Goal: Transaction & Acquisition: Purchase product/service

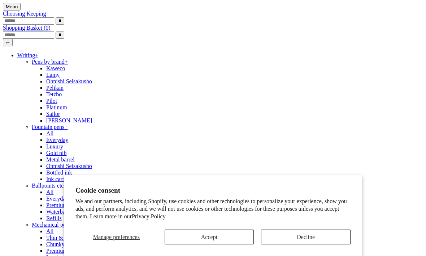
click at [322, 236] on button "Decline" at bounding box center [306, 236] width 90 height 15
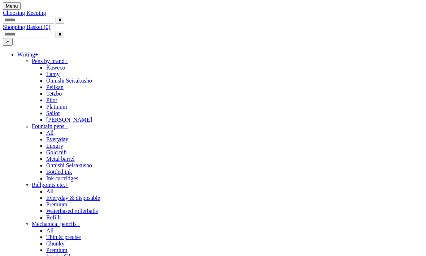
scroll to position [0, 325]
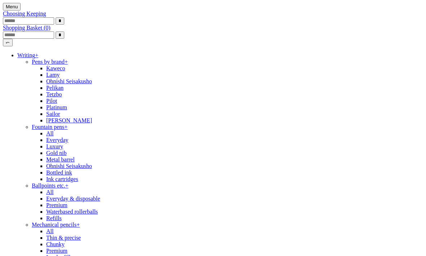
click at [38, 58] on link "Writing +" at bounding box center [27, 55] width 21 height 6
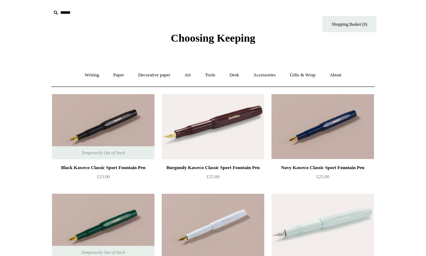
click at [89, 76] on link "Writing +" at bounding box center [91, 74] width 27 height 19
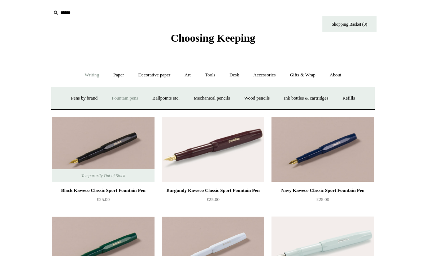
click at [121, 96] on link "Fountain pens +" at bounding box center [124, 98] width 39 height 19
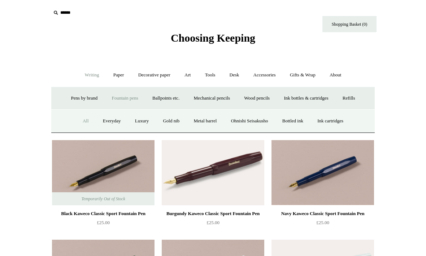
click at [108, 117] on link "Everyday" at bounding box center [112, 120] width 31 height 19
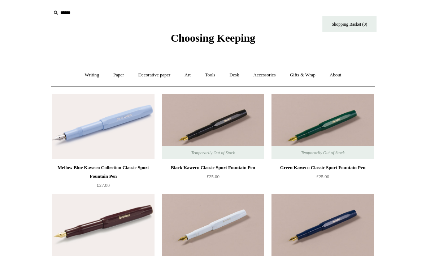
click at [92, 74] on link "Writing +" at bounding box center [91, 74] width 27 height 19
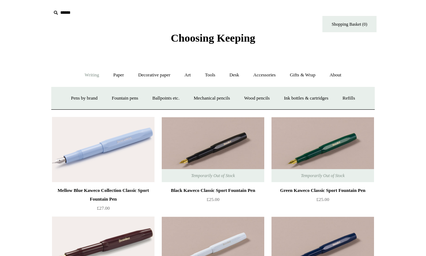
click at [117, 98] on link "Fountain pens +" at bounding box center [124, 98] width 39 height 19
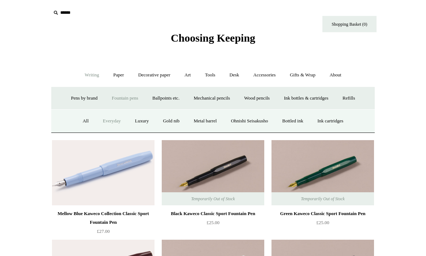
click at [77, 117] on link "All" at bounding box center [85, 120] width 19 height 19
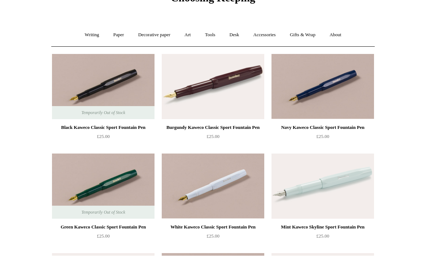
scroll to position [40, 0]
click at [87, 35] on link "Writing +" at bounding box center [91, 34] width 27 height 19
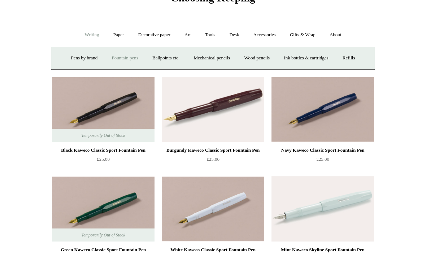
click at [119, 61] on link "Fountain pens +" at bounding box center [124, 57] width 39 height 19
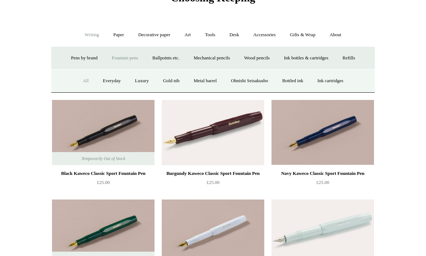
click at [120, 60] on link "Fountain pens -" at bounding box center [124, 57] width 39 height 19
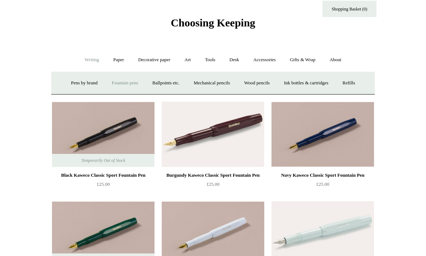
scroll to position [0, 0]
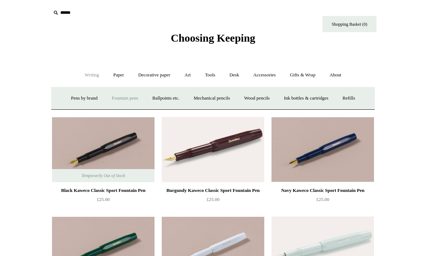
click at [68, 101] on link "Pens by brand +" at bounding box center [85, 98] width 40 height 19
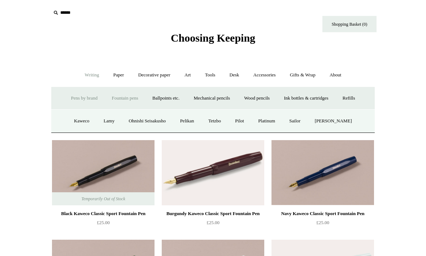
click at [77, 120] on link "Kaweco" at bounding box center [82, 120] width 29 height 19
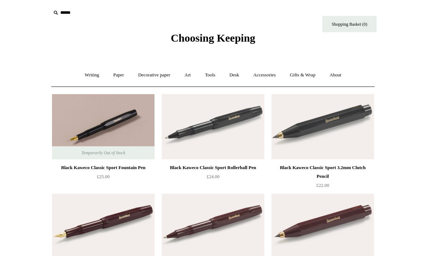
click at [92, 78] on link "Writing +" at bounding box center [91, 74] width 27 height 19
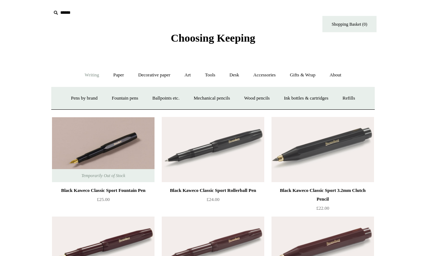
click at [81, 97] on link "Pens by brand +" at bounding box center [85, 98] width 40 height 19
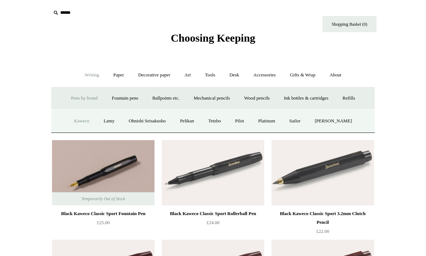
click at [301, 123] on link "Sailor" at bounding box center [295, 120] width 24 height 19
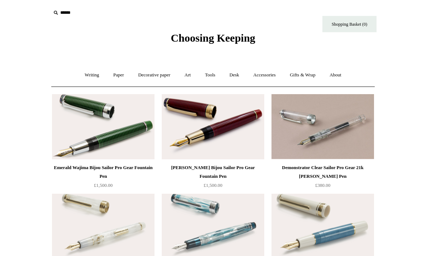
click at [82, 73] on link "Writing +" at bounding box center [91, 74] width 27 height 19
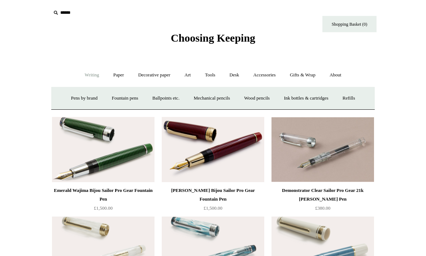
click at [81, 99] on link "Pens by brand +" at bounding box center [85, 98] width 40 height 19
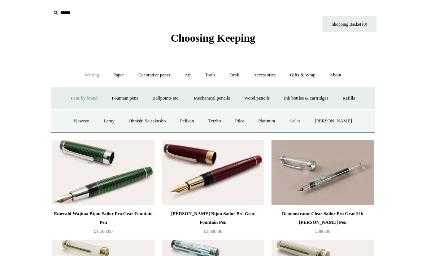
click at [191, 122] on link "Pelikan" at bounding box center [187, 120] width 27 height 19
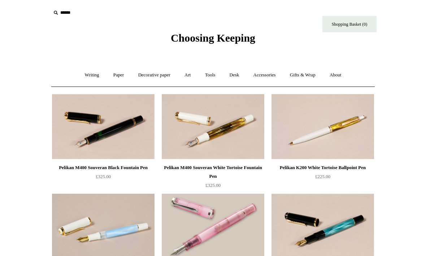
click at [86, 78] on link "Writing +" at bounding box center [91, 74] width 27 height 19
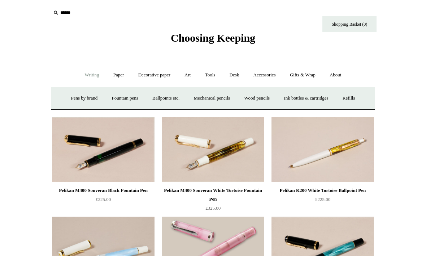
click at [80, 95] on link "Pens by brand +" at bounding box center [85, 98] width 40 height 19
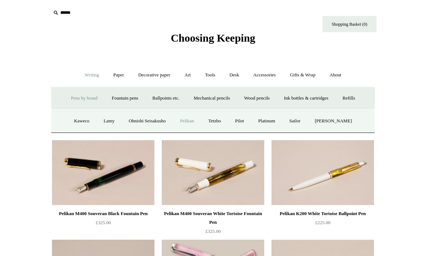
click at [76, 123] on link "Kaweco" at bounding box center [82, 120] width 29 height 19
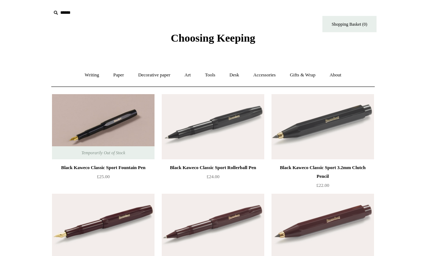
click at [85, 72] on link "Writing +" at bounding box center [91, 74] width 27 height 19
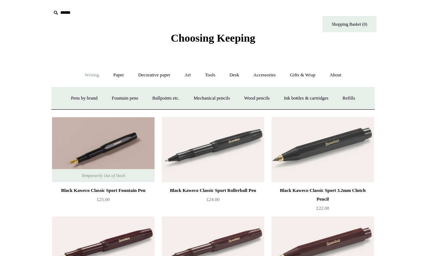
click at [123, 97] on link "Fountain pens +" at bounding box center [124, 98] width 39 height 19
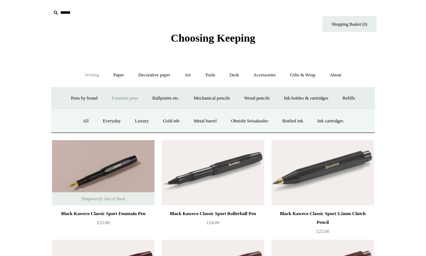
click at [198, 122] on link "Metal barrel" at bounding box center [206, 120] width 36 height 19
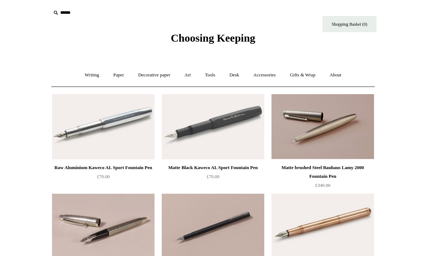
click at [100, 138] on img at bounding box center [103, 126] width 103 height 65
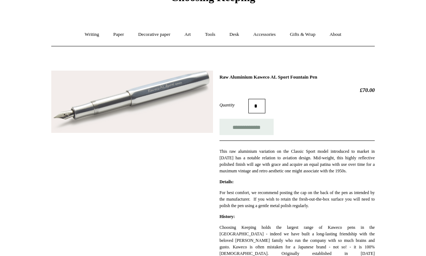
scroll to position [56, 0]
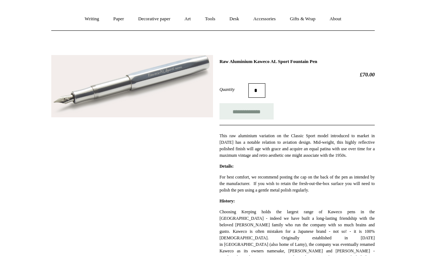
click at [89, 100] on img at bounding box center [132, 86] width 162 height 63
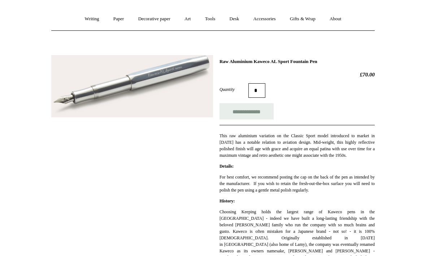
click at [77, 219] on div "**********" at bounding box center [213, 248] width 324 height 397
